Goal: Navigation & Orientation: Understand site structure

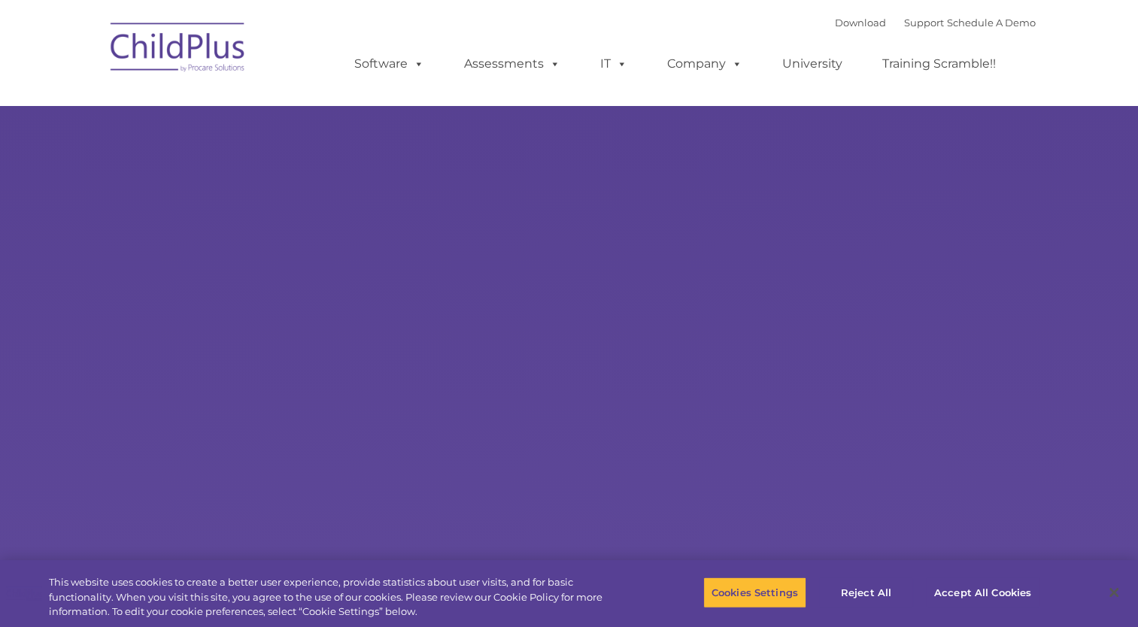
select select "MEDIUM"
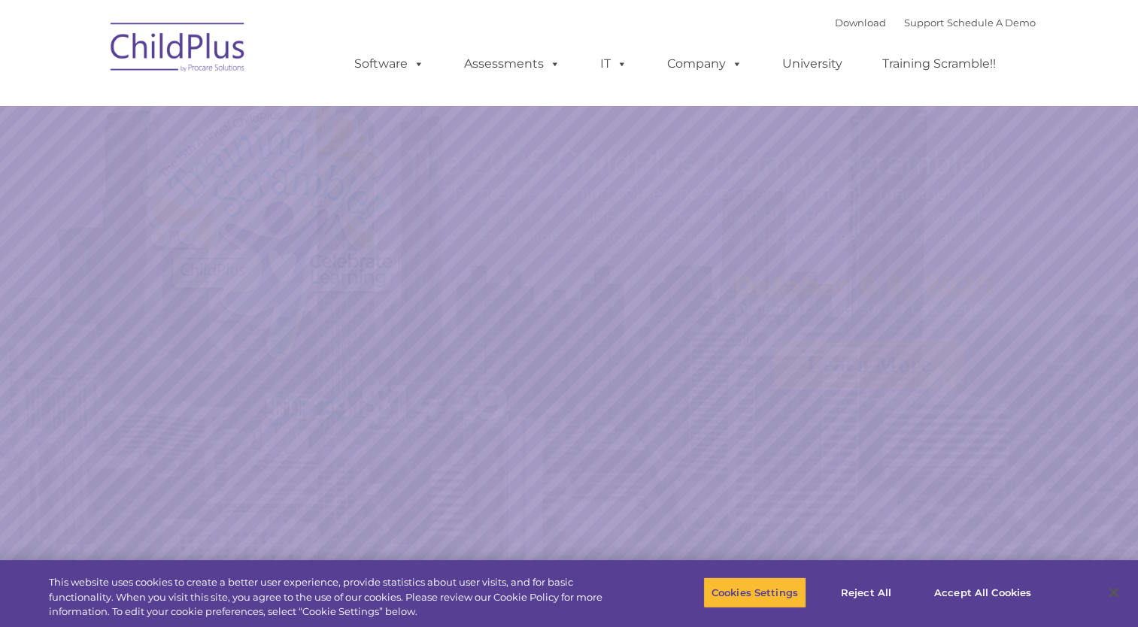
select select "MEDIUM"
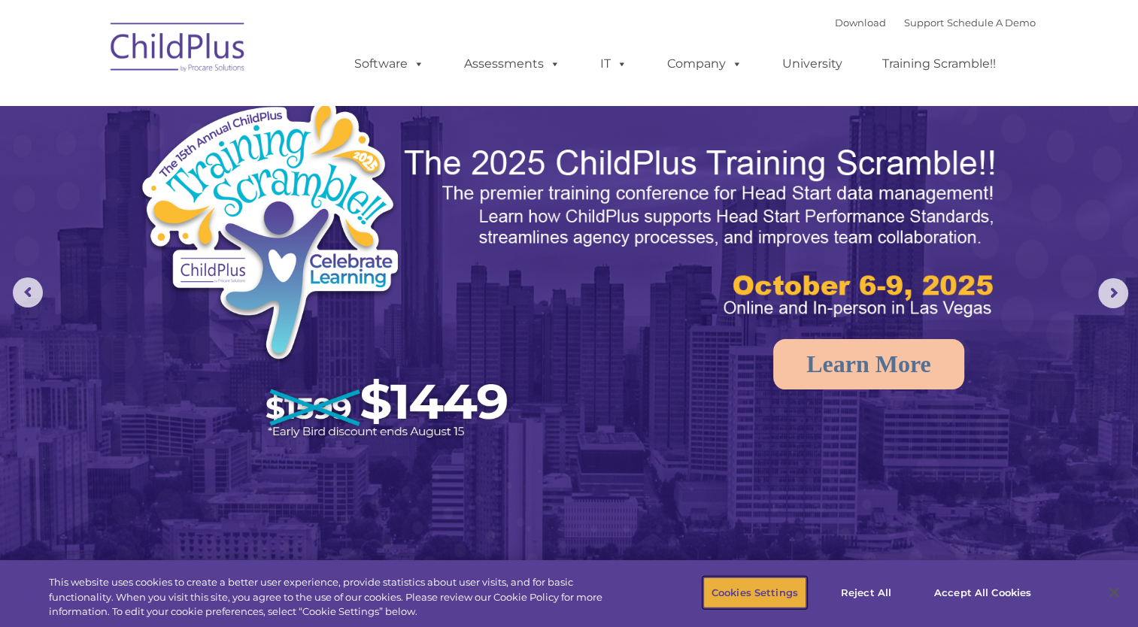
click at [734, 605] on button "Cookies Settings" at bounding box center [754, 593] width 103 height 32
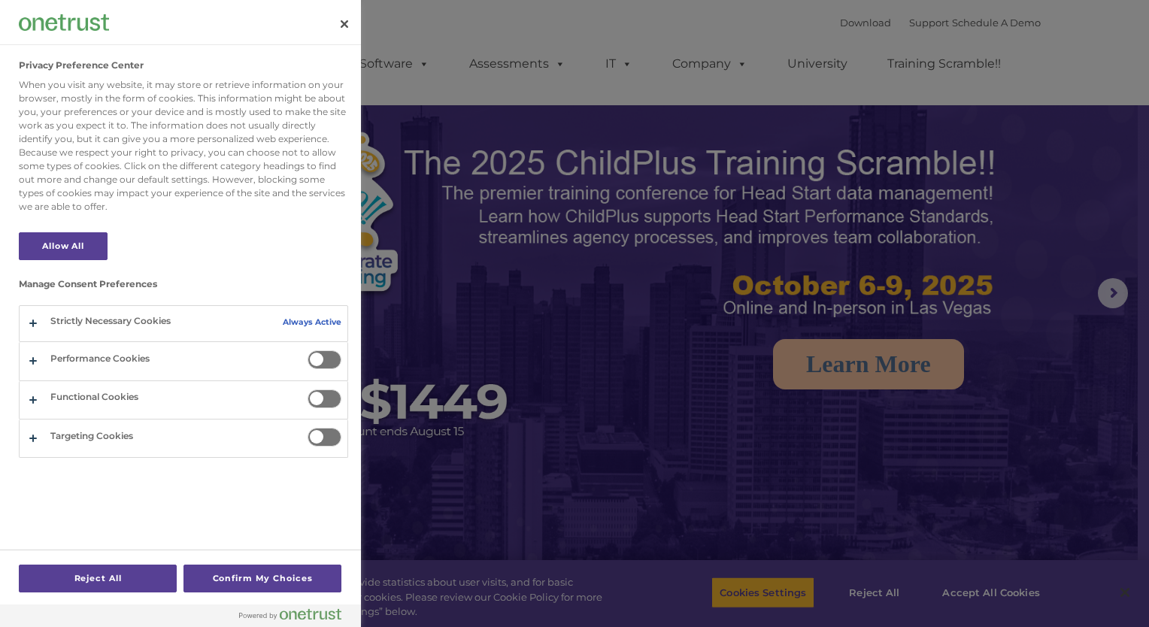
click at [614, 535] on div at bounding box center [574, 313] width 1149 height 627
click at [344, 25] on button "Close" at bounding box center [344, 24] width 33 height 33
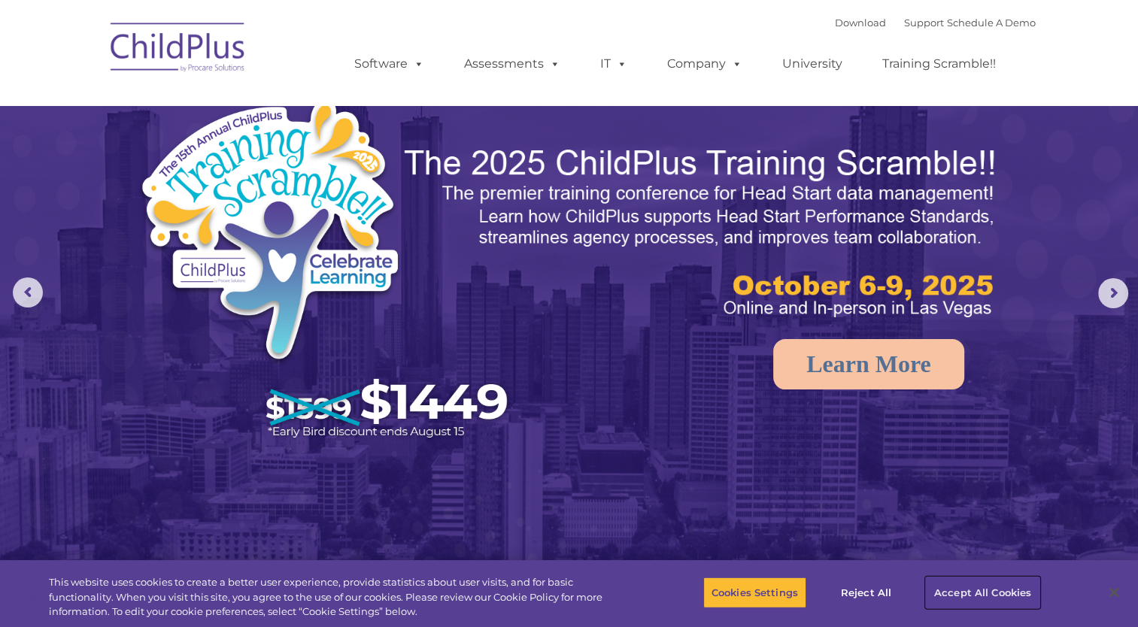
click at [984, 590] on button "Accept All Cookies" at bounding box center [983, 593] width 114 height 32
